Goal: Use online tool/utility: Utilize a website feature to perform a specific function

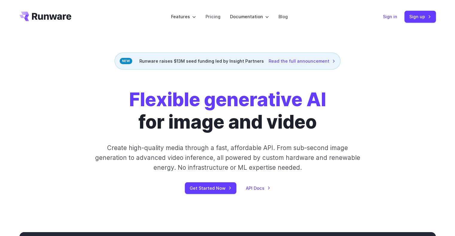
click at [397, 19] on link "Sign in" at bounding box center [390, 16] width 14 height 7
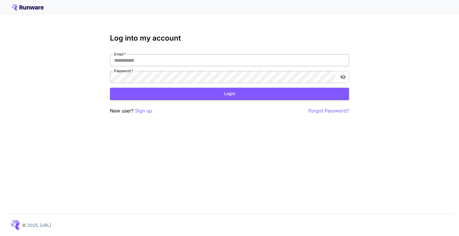
click at [158, 58] on input "Email   *" at bounding box center [229, 60] width 239 height 12
type input "**********"
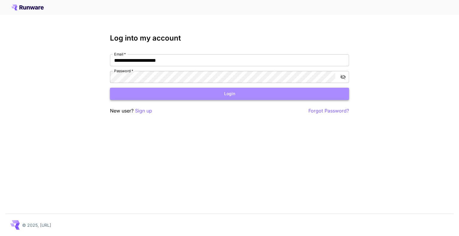
click at [224, 91] on button "Login" at bounding box center [229, 94] width 239 height 12
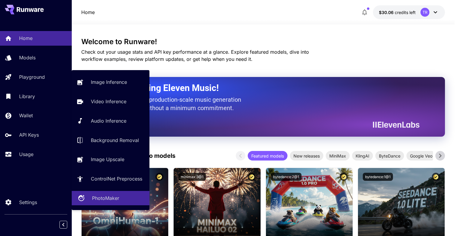
click at [106, 201] on p "PhotoMaker" at bounding box center [105, 198] width 27 height 7
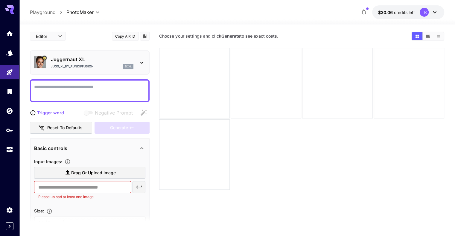
click at [107, 57] on p "Juggernaut XL" at bounding box center [92, 59] width 83 height 7
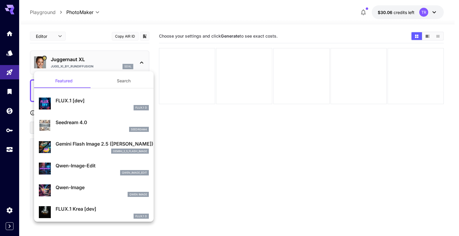
click at [102, 145] on p "Gemini Flash Image 2.5 ([PERSON_NAME])" at bounding box center [102, 144] width 93 height 7
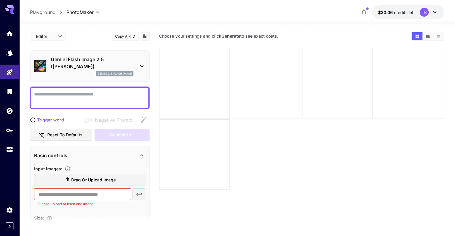
click at [74, 181] on span "Drag or upload image" at bounding box center [93, 180] width 45 height 7
click at [0, 0] on input "Drag or upload image" at bounding box center [0, 0] width 0 height 0
type input "**********"
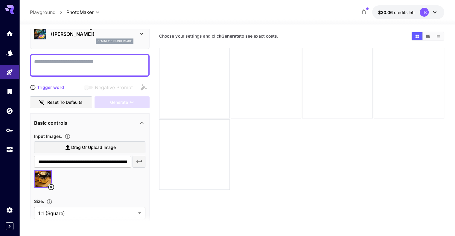
scroll to position [120, 0]
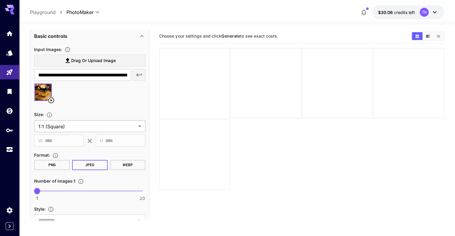
click at [97, 130] on body "**********" at bounding box center [227, 142] width 455 height 284
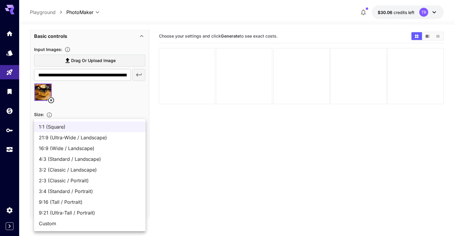
click at [82, 203] on span "9:16 (Tall / Portrait)" at bounding box center [90, 202] width 102 height 7
type input "**********"
type input "***"
type input "****"
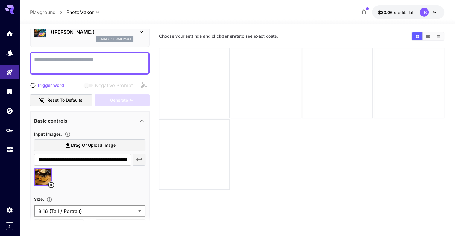
scroll to position [0, 0]
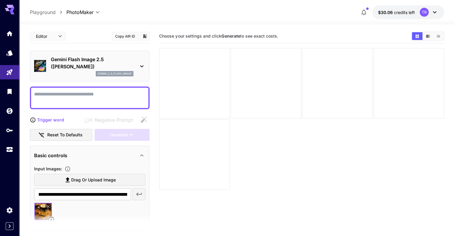
click at [86, 97] on textarea "Negative Prompt" at bounding box center [89, 98] width 111 height 14
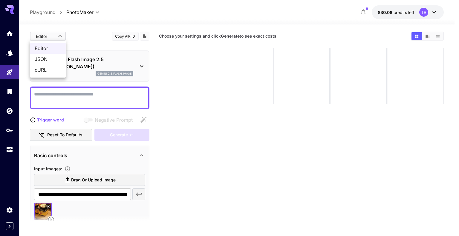
click at [55, 34] on body "**********" at bounding box center [229, 142] width 459 height 284
click at [45, 70] on span "cURL" at bounding box center [48, 69] width 26 height 7
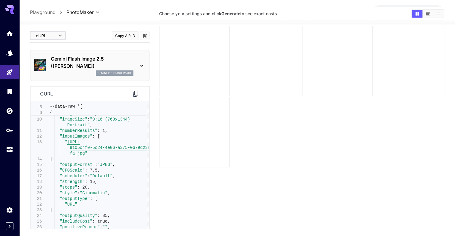
scroll to position [47, 0]
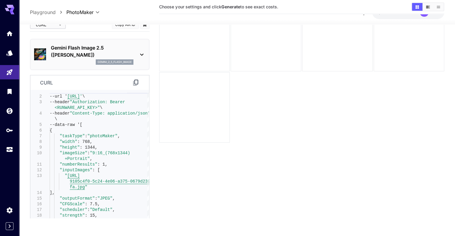
click at [135, 83] on icon at bounding box center [135, 83] width 5 height 6
click at [76, 52] on p "Gemini Flash Image 2.5 (Nano Banana)" at bounding box center [92, 51] width 83 height 14
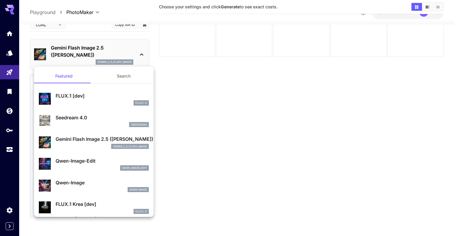
click at [141, 58] on div at bounding box center [229, 118] width 459 height 236
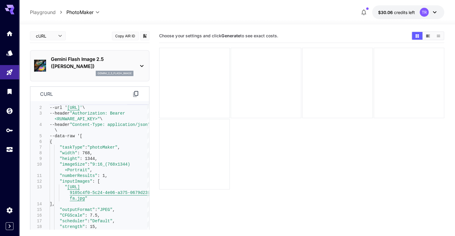
scroll to position [0, 0]
click at [50, 36] on body "**********" at bounding box center [227, 142] width 455 height 284
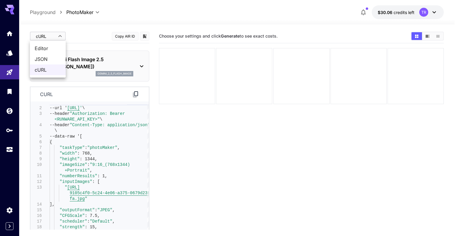
click at [47, 51] on span "Editor" at bounding box center [48, 48] width 26 height 7
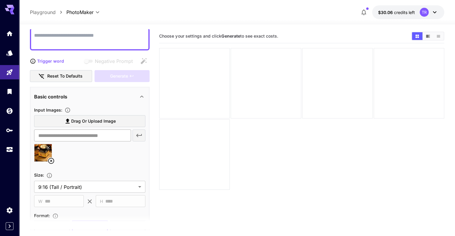
scroll to position [60, 0]
click at [69, 109] on icon "Upload a reference image to guide the result. This is needed for Image-to-Image…" at bounding box center [68, 109] width 6 height 6
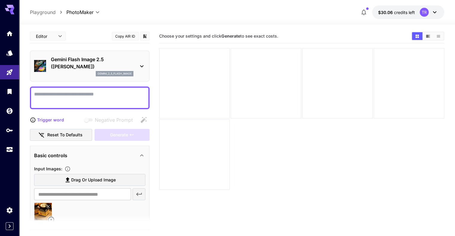
scroll to position [0, 0]
click at [54, 35] on body "**********" at bounding box center [227, 142] width 455 height 284
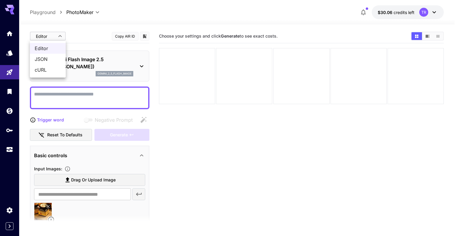
click at [46, 69] on span "cURL" at bounding box center [48, 69] width 26 height 7
type input "****"
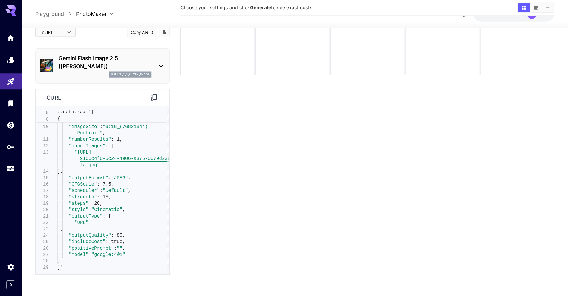
scroll to position [47, 0]
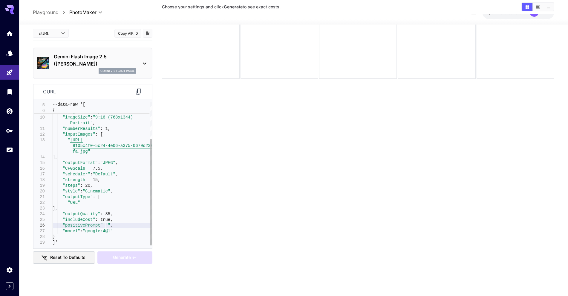
drag, startPoint x: 454, startPoint y: 1, endPoint x: 106, endPoint y: 223, distance: 413.0
click at [106, 223] on div ""taskType" : "photoMaker" , "width" : 768, "height" : 1344, "imageSize" : "9:16…" at bounding box center [102, 148] width 99 height 193
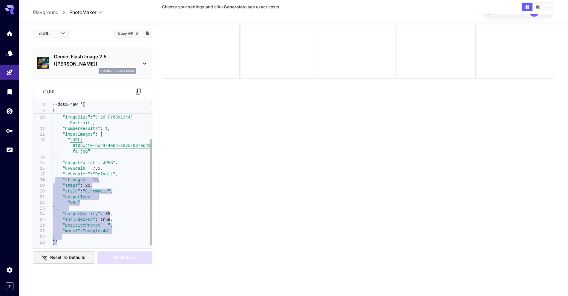
drag, startPoint x: 57, startPoint y: 245, endPoint x: 55, endPoint y: 178, distance: 66.7
click at [55, 178] on div ""taskType" : "photoMaker" , "width" : 768, "height" : 1344, "imageSize" : "9:16…" at bounding box center [102, 148] width 99 height 193
click at [72, 170] on div ""taskType" : "photoMaker" , "width" : 768, "height" : 1344, "imageSize" : "9:16…" at bounding box center [102, 148] width 99 height 193
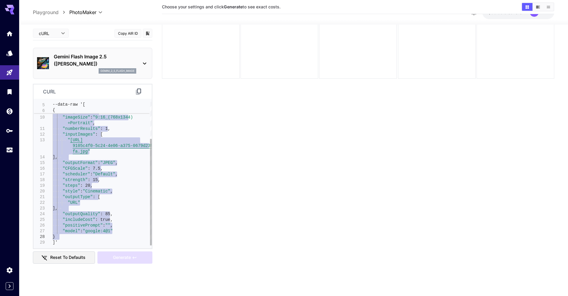
drag, startPoint x: 57, startPoint y: 145, endPoint x: 84, endPoint y: 236, distance: 94.5
click at [92, 234] on div ""taskType" : "photoMaker" , "width" : 768, "height" : 1344, "imageSize" : "9:16…" at bounding box center [102, 148] width 99 height 193
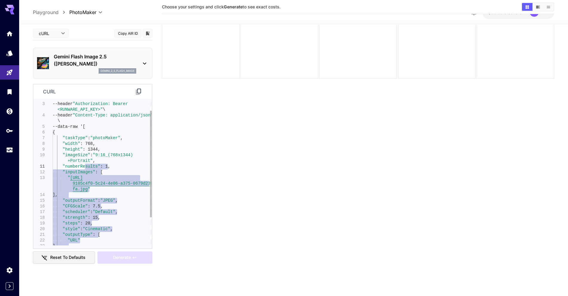
type textarea "**********"
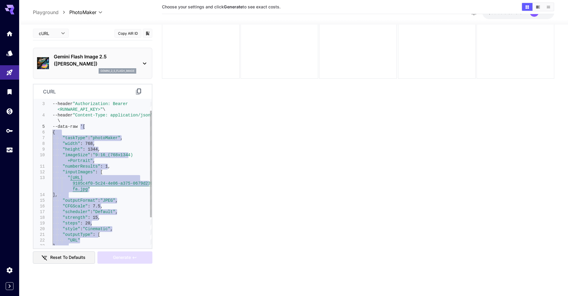
drag, startPoint x: 60, startPoint y: 243, endPoint x: 81, endPoint y: 128, distance: 116.6
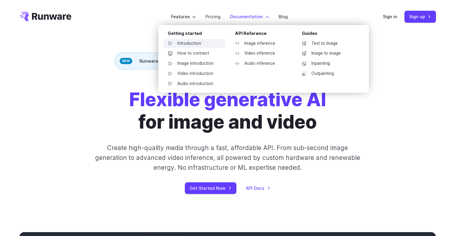
click at [196, 41] on link "Introduction" at bounding box center [194, 43] width 62 height 9
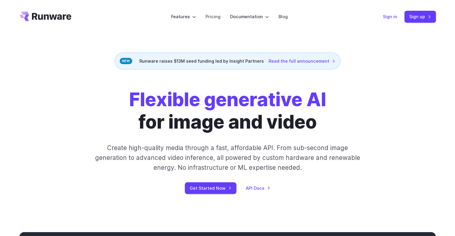
click at [391, 16] on link "Sign in" at bounding box center [390, 16] width 14 height 7
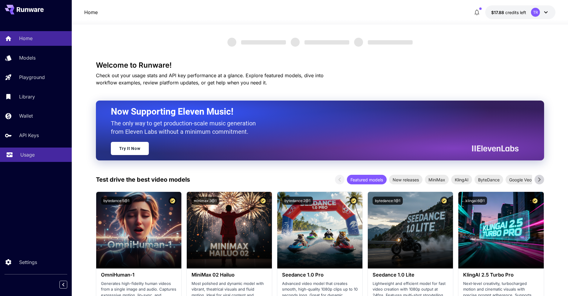
click at [29, 152] on p "Usage" at bounding box center [27, 154] width 14 height 7
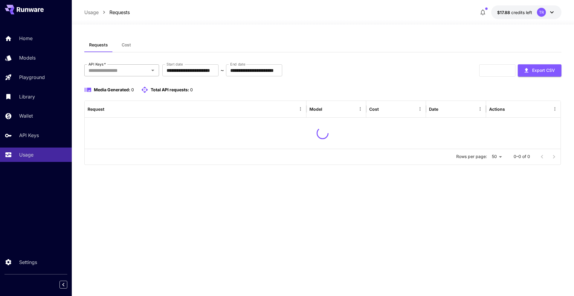
click at [149, 71] on icon "Open" at bounding box center [152, 70] width 7 height 7
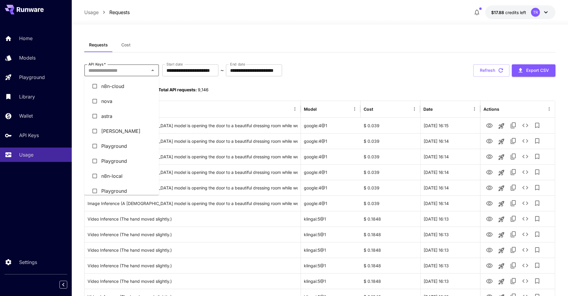
click at [111, 130] on li "Kan" at bounding box center [121, 130] width 75 height 15
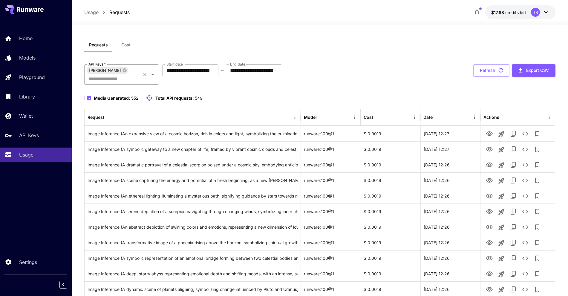
click at [135, 74] on input "API Keys   *" at bounding box center [113, 78] width 54 height 8
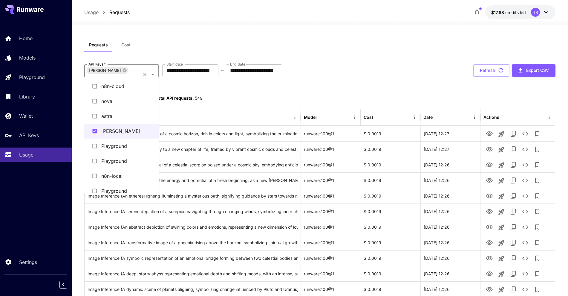
drag, startPoint x: 114, startPoint y: 115, endPoint x: 186, endPoint y: 102, distance: 73.1
click at [113, 115] on li "astra" at bounding box center [121, 116] width 75 height 15
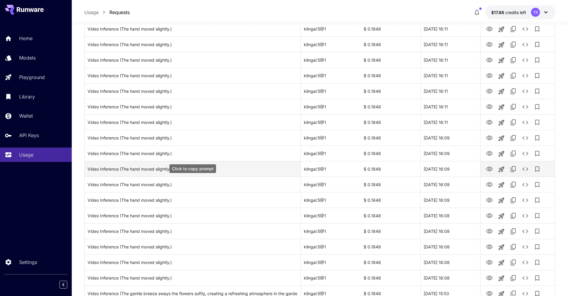
scroll to position [448, 0]
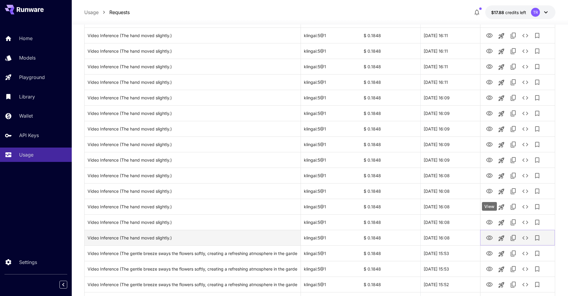
click at [492, 234] on icon "View" at bounding box center [489, 237] width 7 height 7
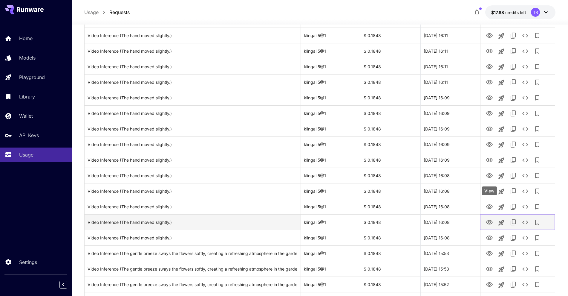
click at [491, 219] on icon "View" at bounding box center [489, 222] width 7 height 7
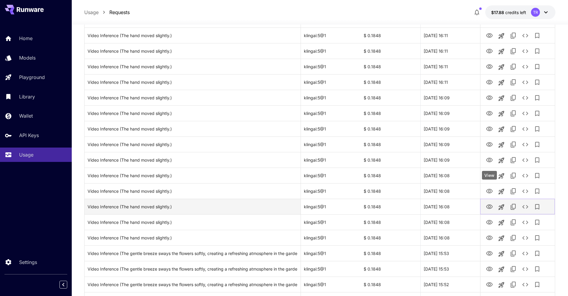
click at [491, 203] on icon "View" at bounding box center [489, 206] width 7 height 7
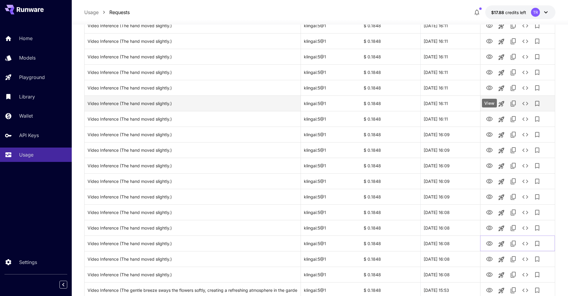
scroll to position [411, 0]
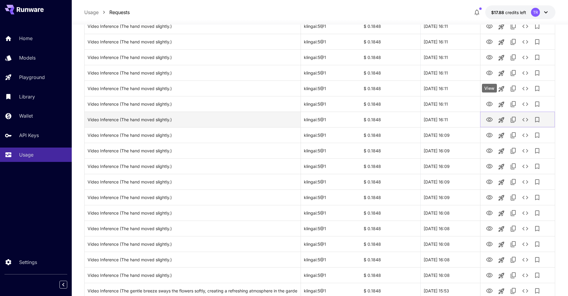
click at [488, 116] on icon "View" at bounding box center [489, 119] width 7 height 7
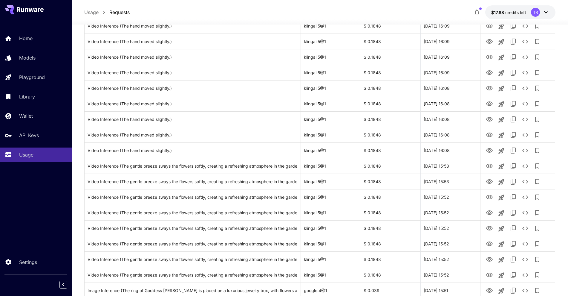
scroll to position [633, 0]
